Goal: Navigation & Orientation: Find specific page/section

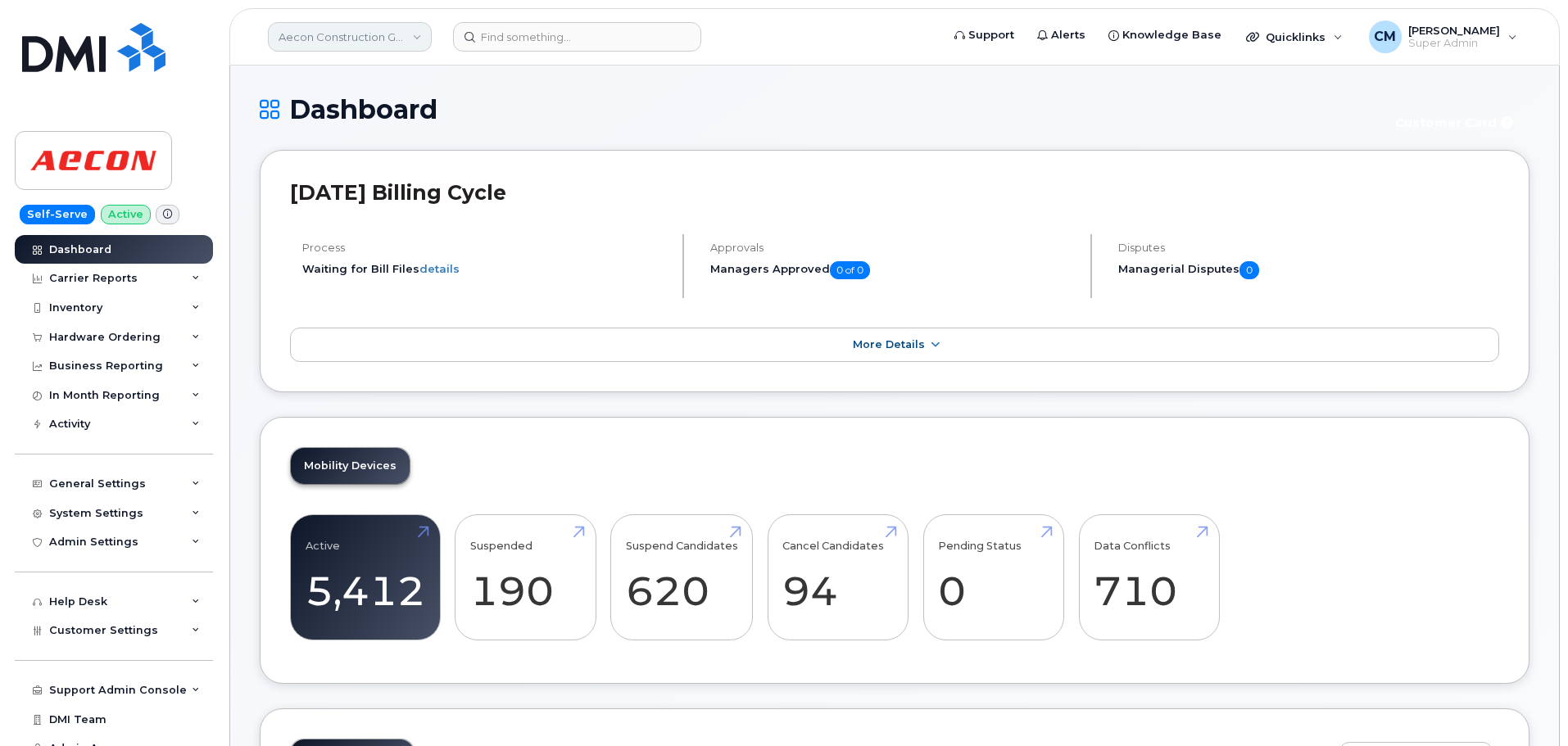
click at [421, 36] on link "Aecon Construction Group Inc" at bounding box center [349, 37] width 164 height 30
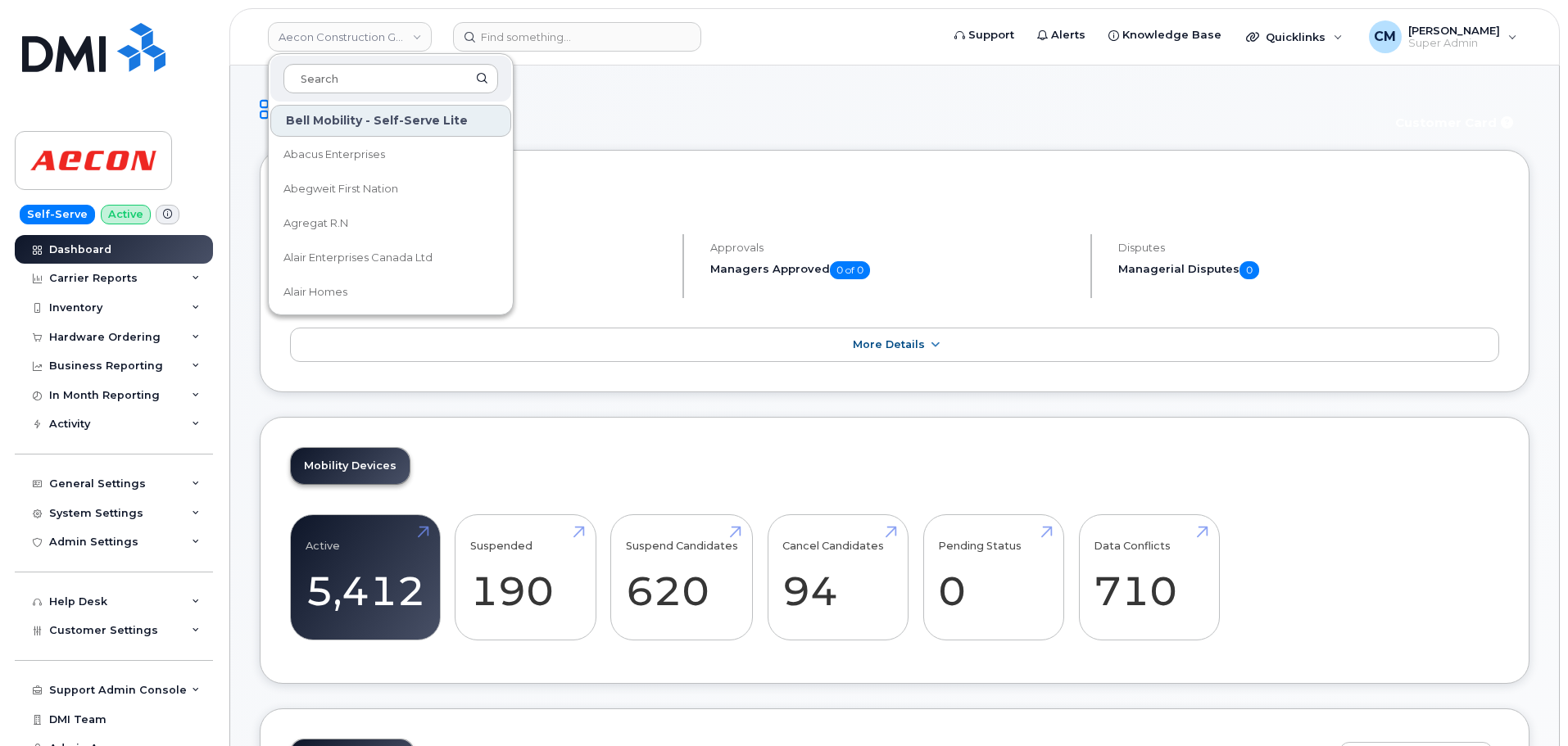
click at [329, 118] on div "Bell Mobility - Self-Serve Lite" at bounding box center [391, 120] width 241 height 32
click at [337, 83] on input at bounding box center [391, 79] width 215 height 30
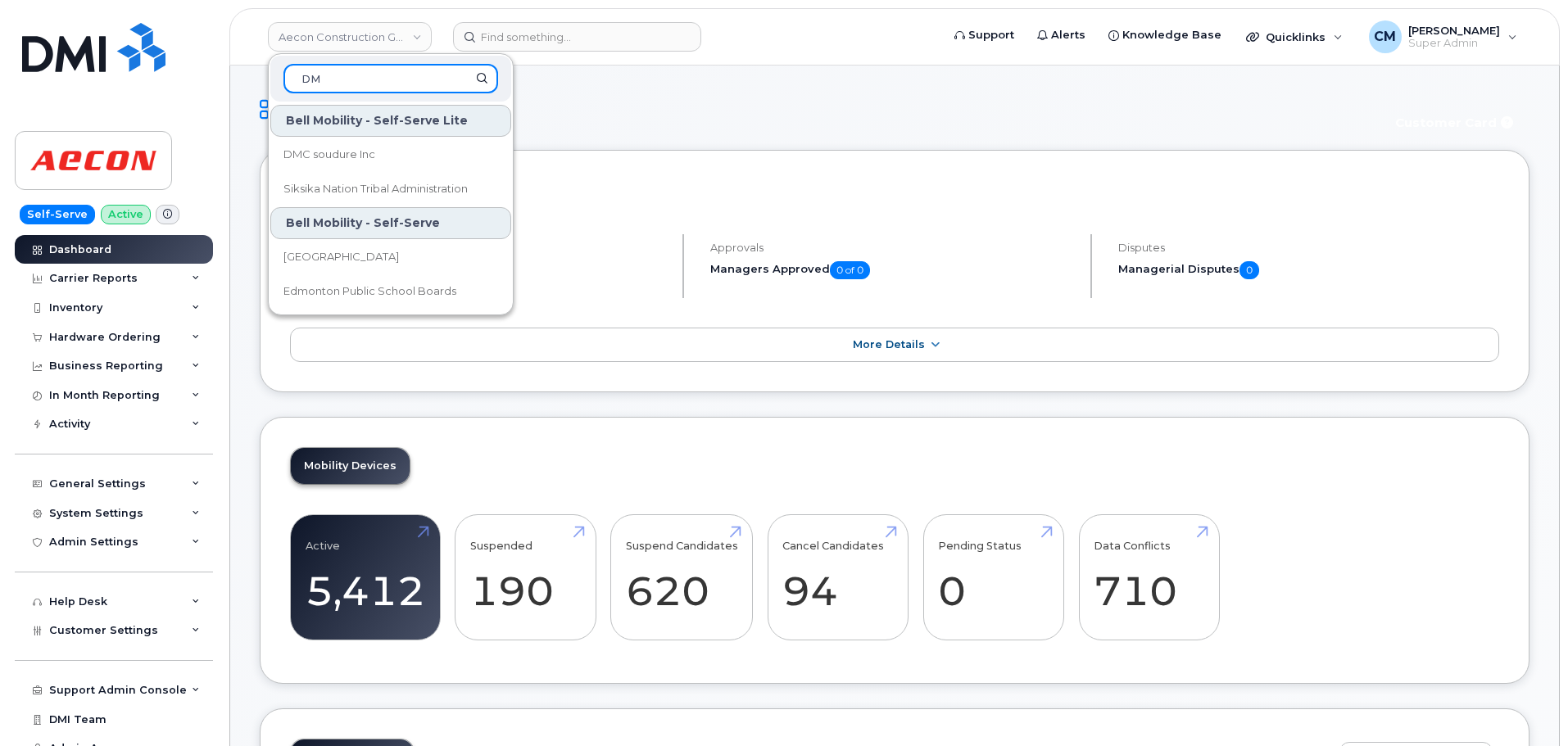
type input "DMI"
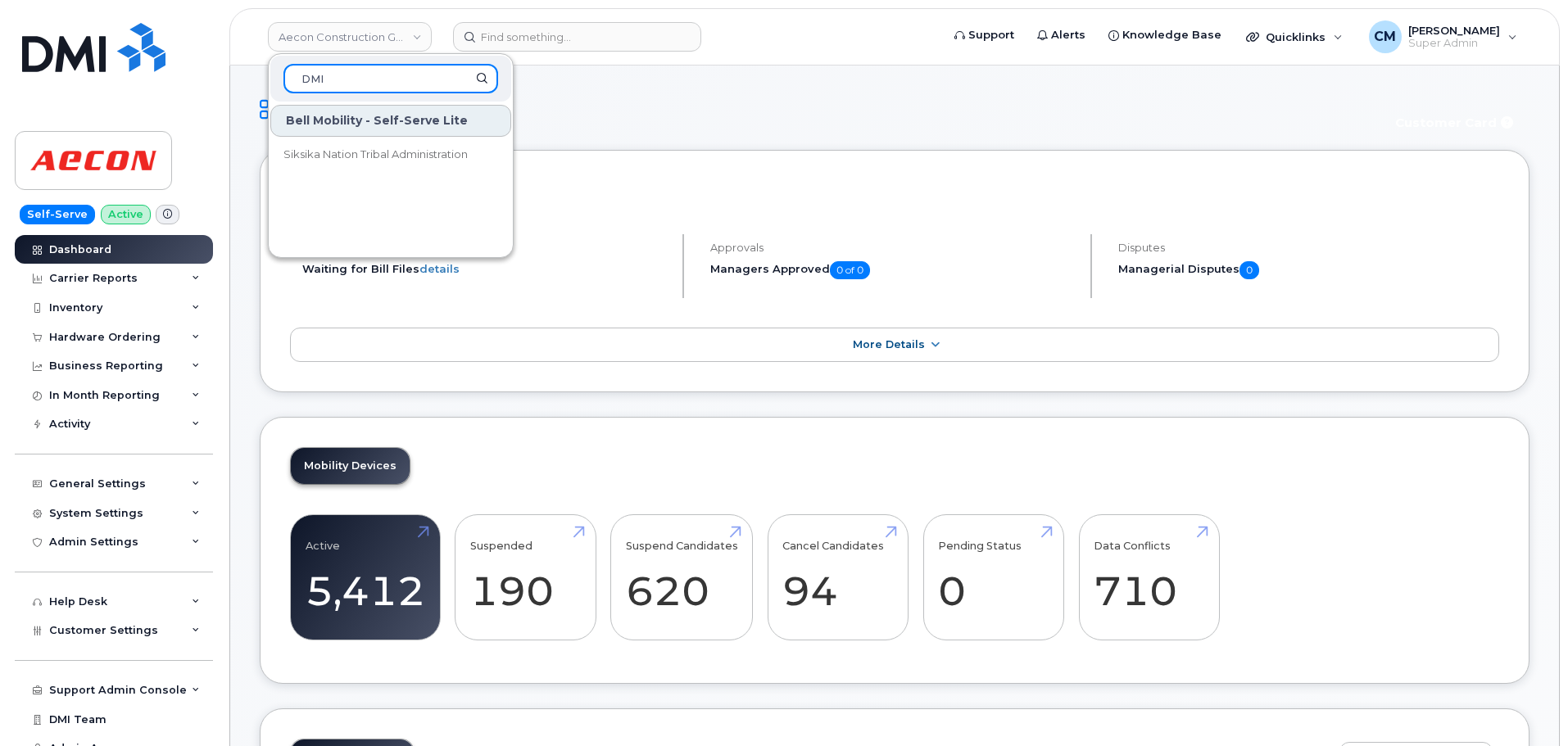
drag, startPoint x: 353, startPoint y: 78, endPoint x: 231, endPoint y: 84, distance: 122.1
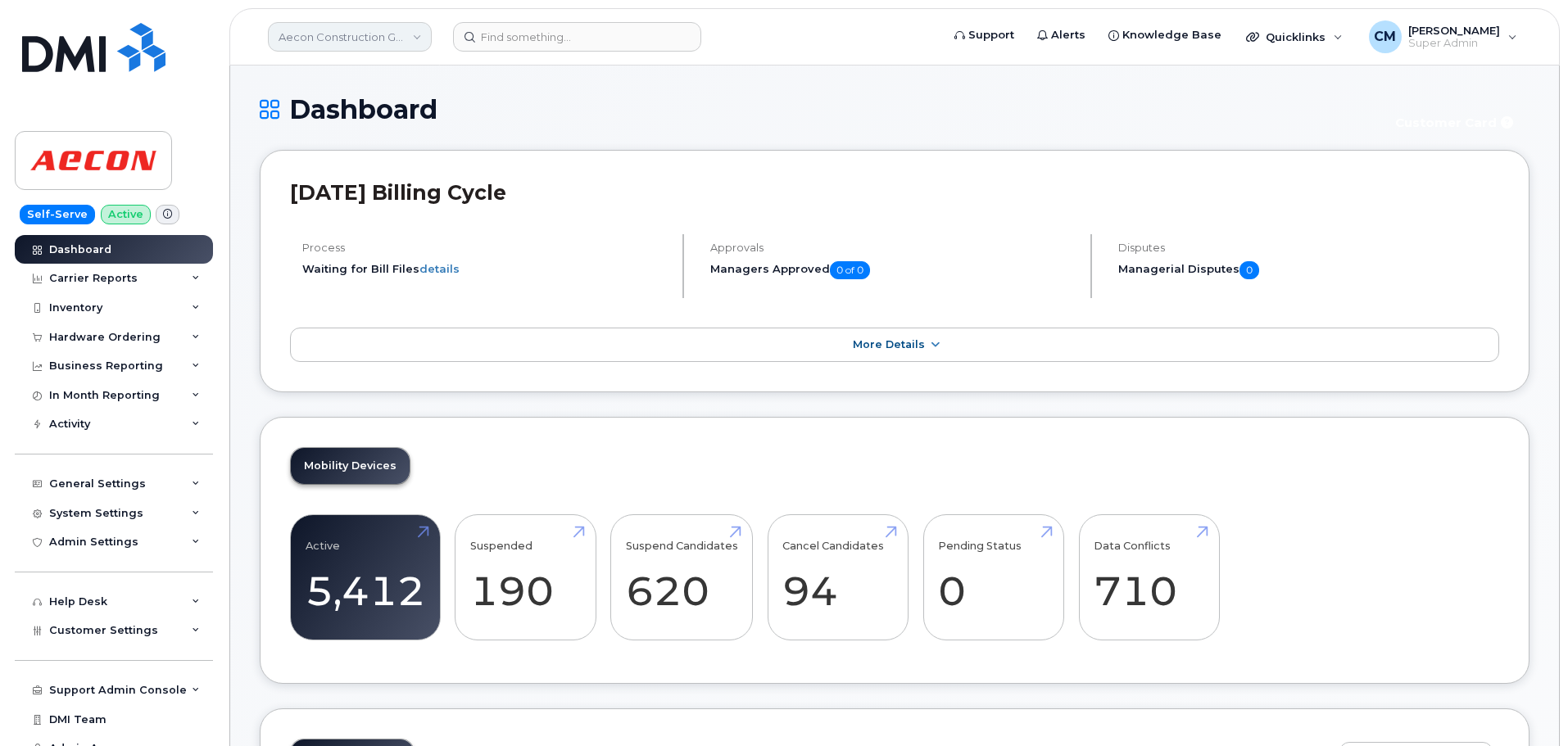
click at [417, 38] on link "Aecon Construction Group Inc" at bounding box center [349, 37] width 164 height 30
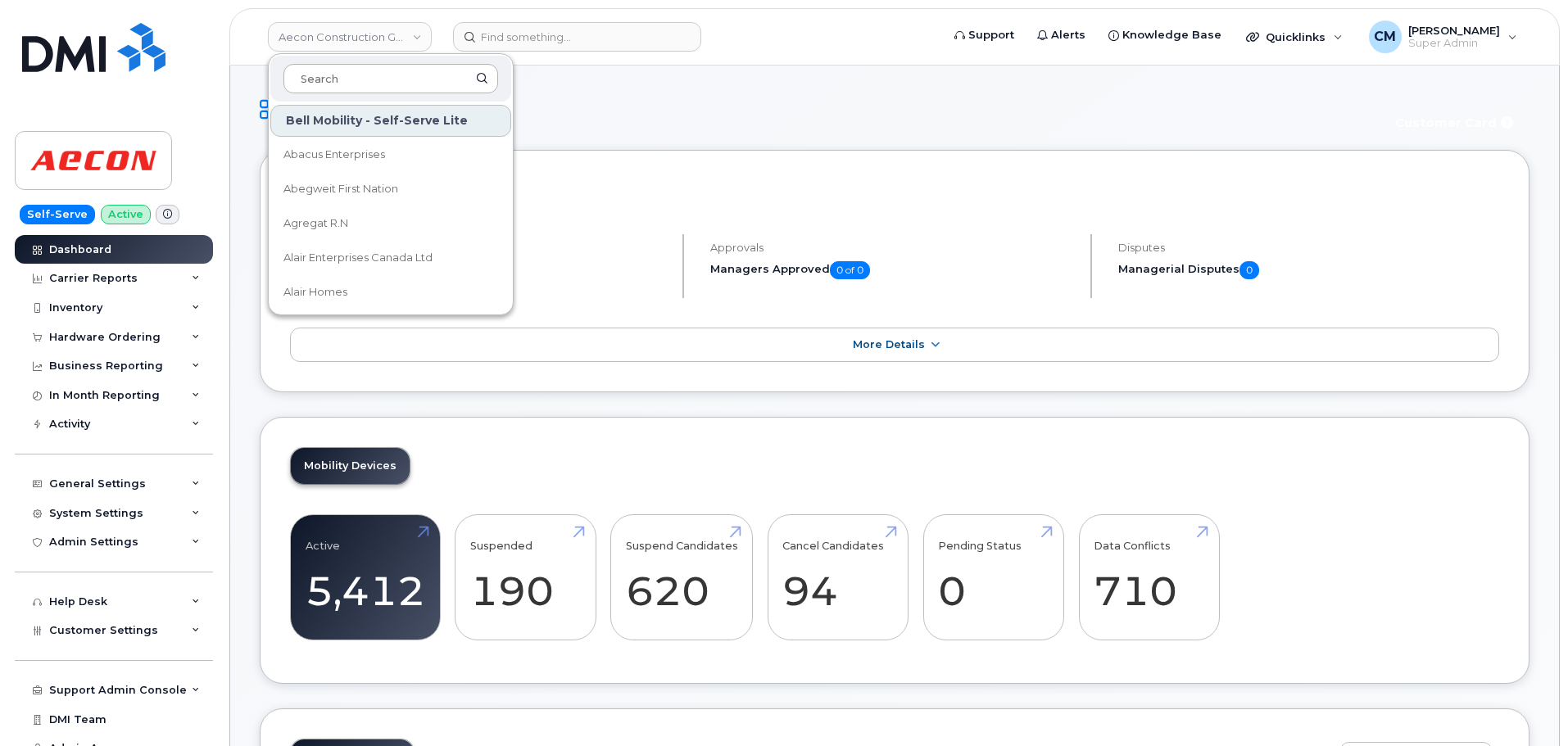
click at [350, 75] on input at bounding box center [391, 79] width 215 height 30
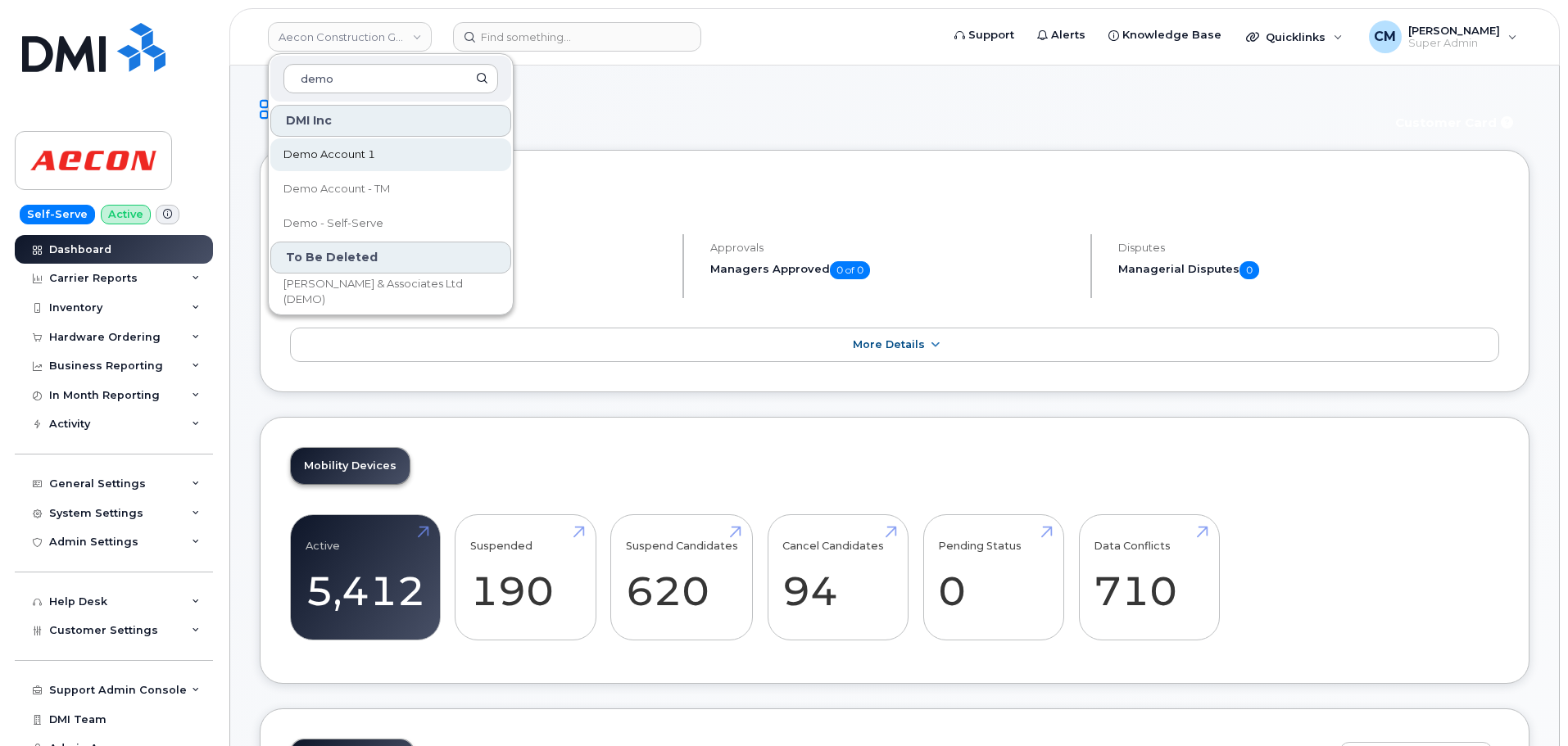
type input "demo"
click at [310, 151] on span "Demo Account 1" at bounding box center [329, 154] width 92 height 17
